Goal: Information Seeking & Learning: Check status

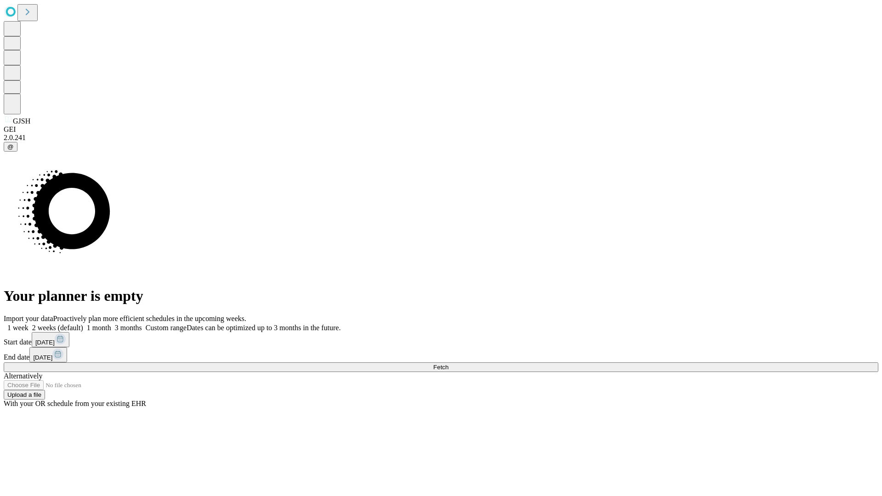
click at [448, 364] on span "Fetch" at bounding box center [440, 367] width 15 height 7
